Goal: Find contact information: Find contact information

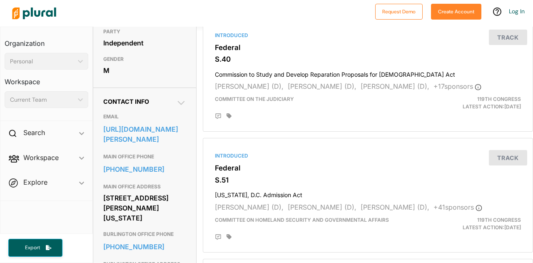
scroll to position [200, 0]
drag, startPoint x: 137, startPoint y: 181, endPoint x: 180, endPoint y: 199, distance: 45.6
click at [180, 191] on h3 "MAIN OFFICE ADDRESS" at bounding box center [144, 186] width 83 height 10
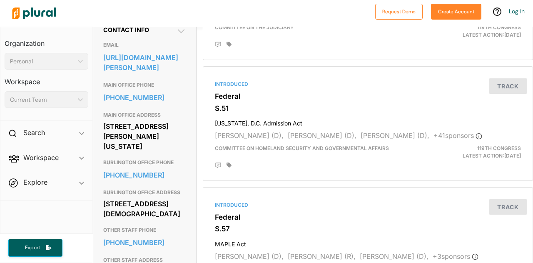
scroll to position [271, 0]
drag, startPoint x: 105, startPoint y: 177, endPoint x: 159, endPoint y: 192, distance: 56.4
click at [159, 185] on div "BURLINGTON OFFICE PHONE [PHONE_NUMBER]" at bounding box center [144, 170] width 83 height 30
copy div "URLINGTON OFFICE PHONE [PHONE_NUMBER]"
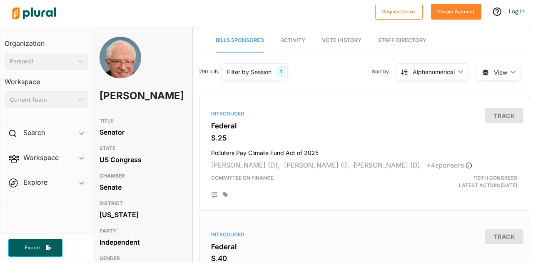
scroll to position [0, 0]
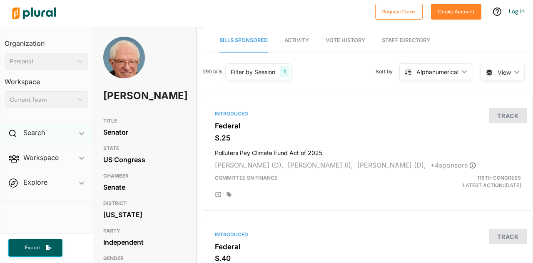
click at [52, 143] on div "Search ic_keyboard_arrow_down" at bounding box center [46, 134] width 92 height 22
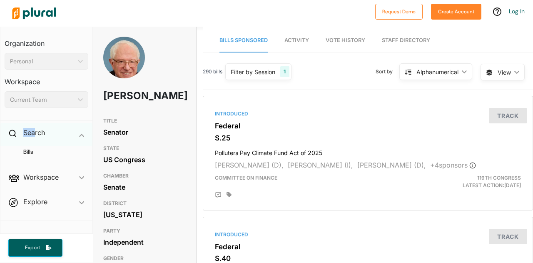
drag, startPoint x: 35, startPoint y: 139, endPoint x: 19, endPoint y: 133, distance: 17.1
click at [19, 133] on div "Search ic_keyboard_arrow_down" at bounding box center [46, 134] width 92 height 22
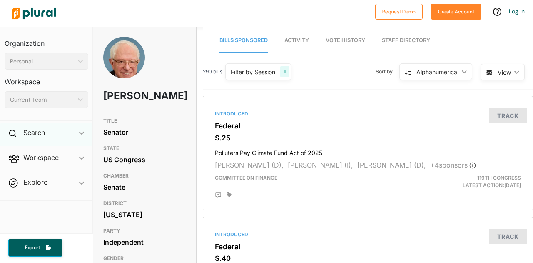
click at [19, 133] on div "Search ic_keyboard_arrow_down" at bounding box center [46, 134] width 92 height 22
